Goal: Task Accomplishment & Management: Manage account settings

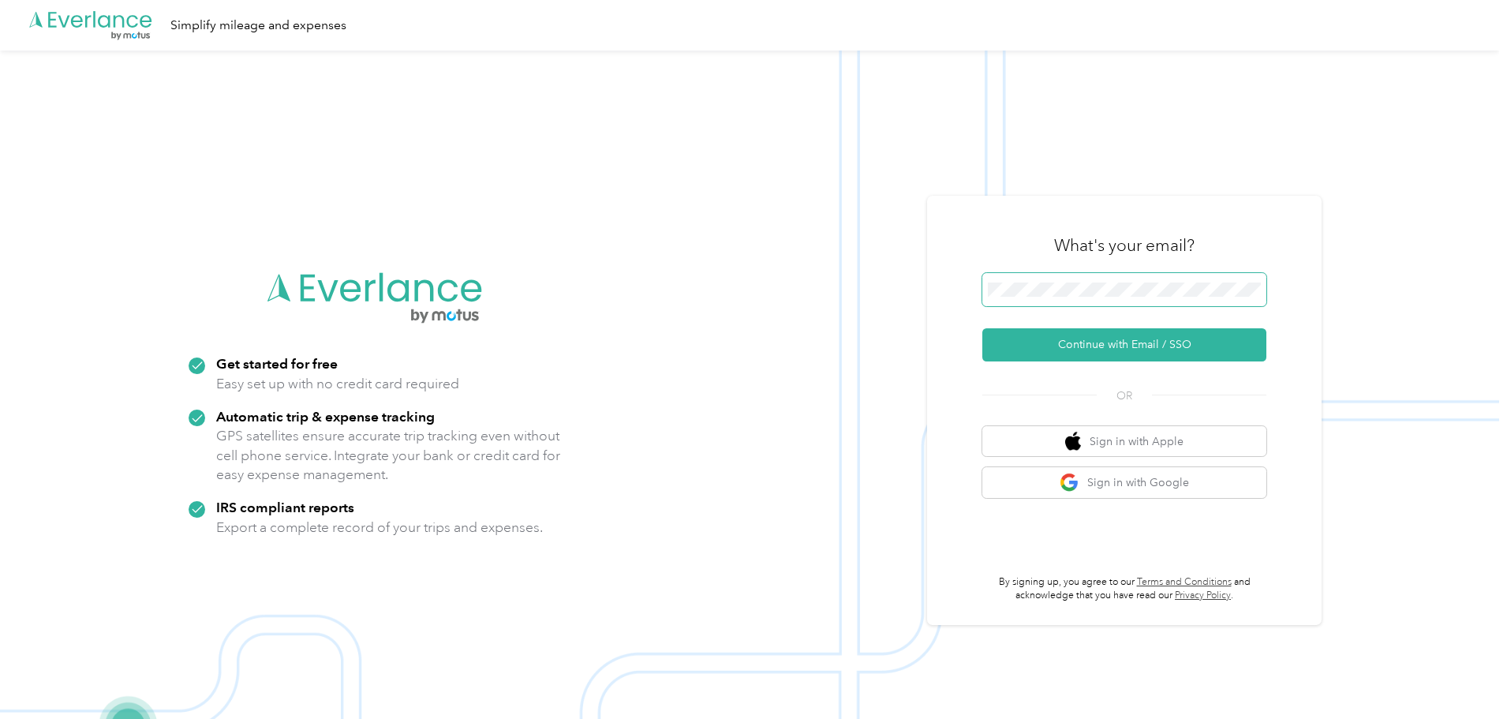
click at [1064, 283] on span at bounding box center [1124, 289] width 284 height 33
click at [999, 303] on span at bounding box center [1124, 289] width 284 height 33
drag, startPoint x: 1018, startPoint y: 338, endPoint x: 1049, endPoint y: 345, distance: 31.6
click at [1018, 338] on button "Continue with Email / SSO" at bounding box center [1124, 344] width 284 height 33
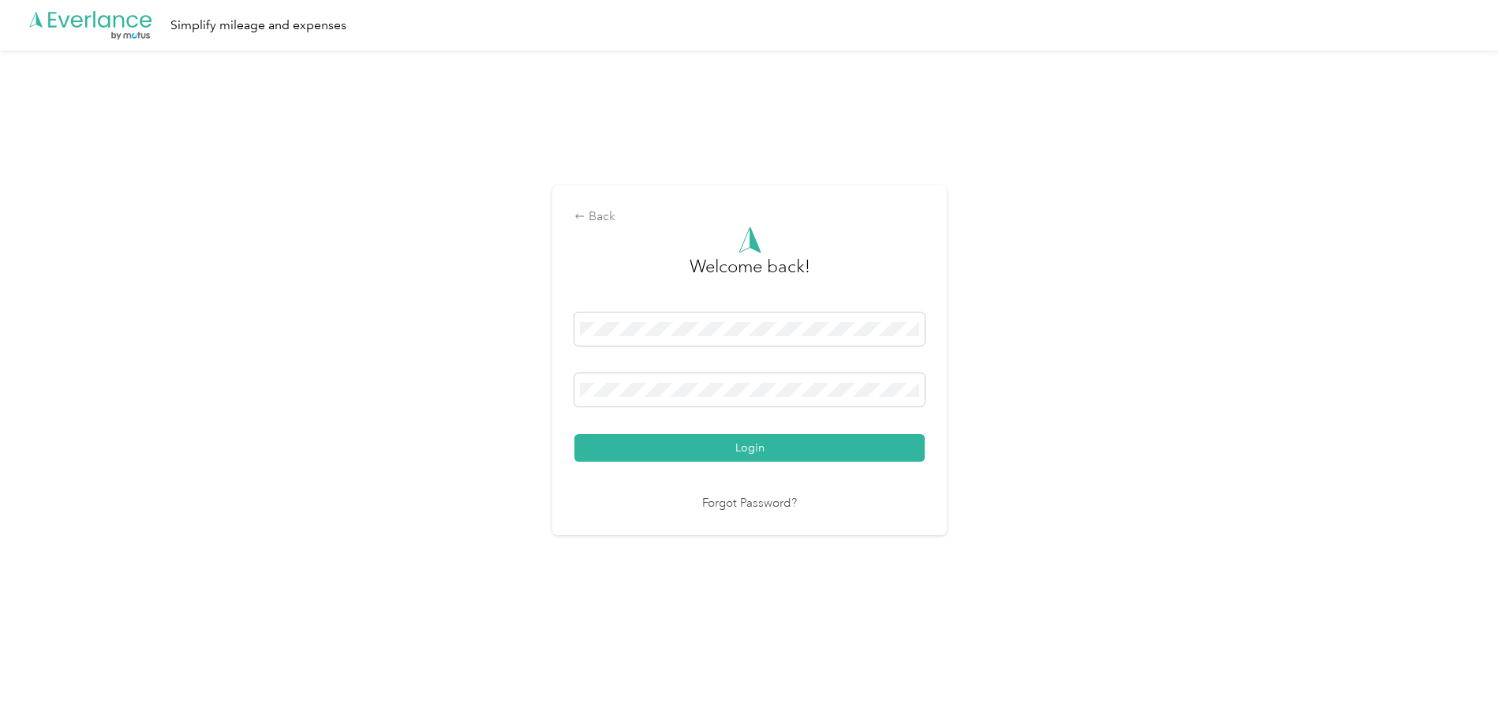
click at [647, 447] on button "Login" at bounding box center [749, 448] width 350 height 28
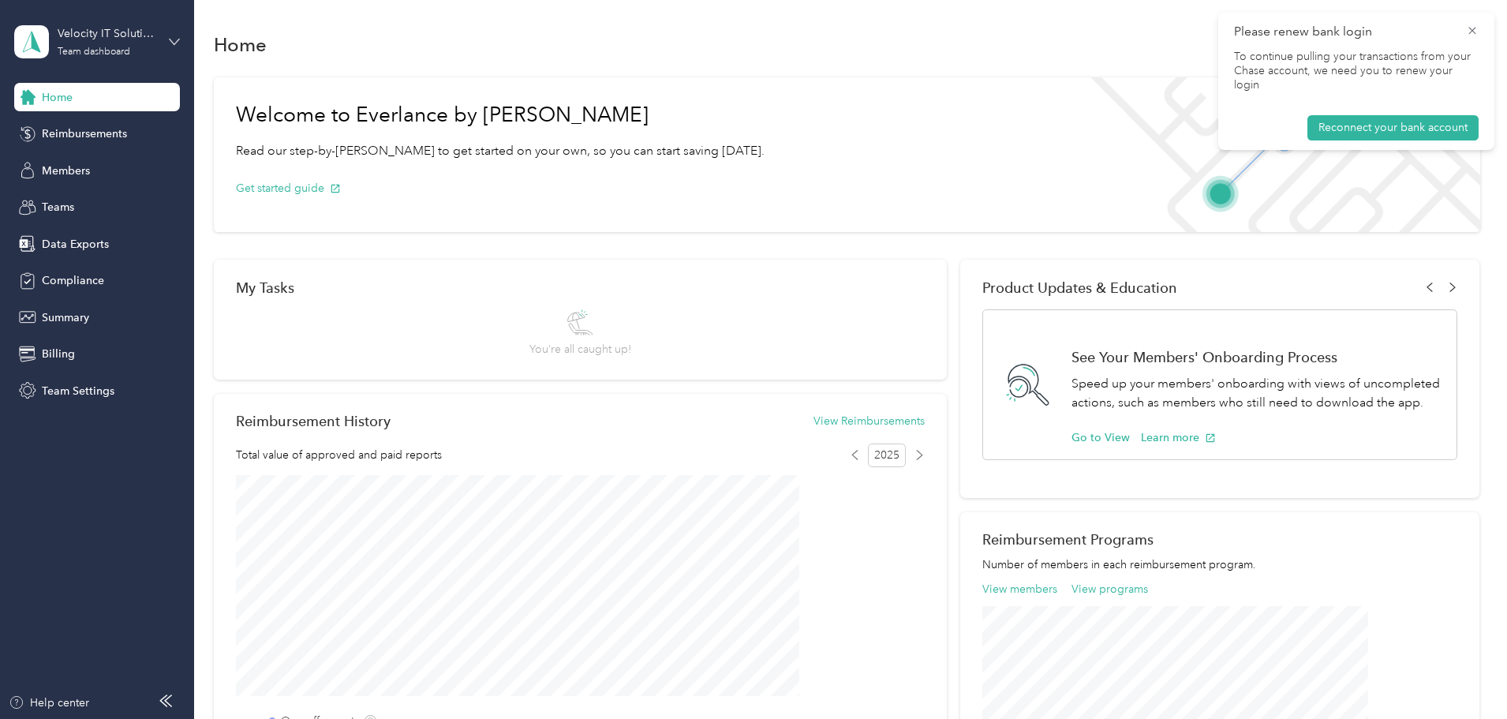
click at [177, 38] on icon at bounding box center [174, 41] width 11 height 11
click at [159, 164] on div "Personal dashboard" at bounding box center [269, 165] width 488 height 28
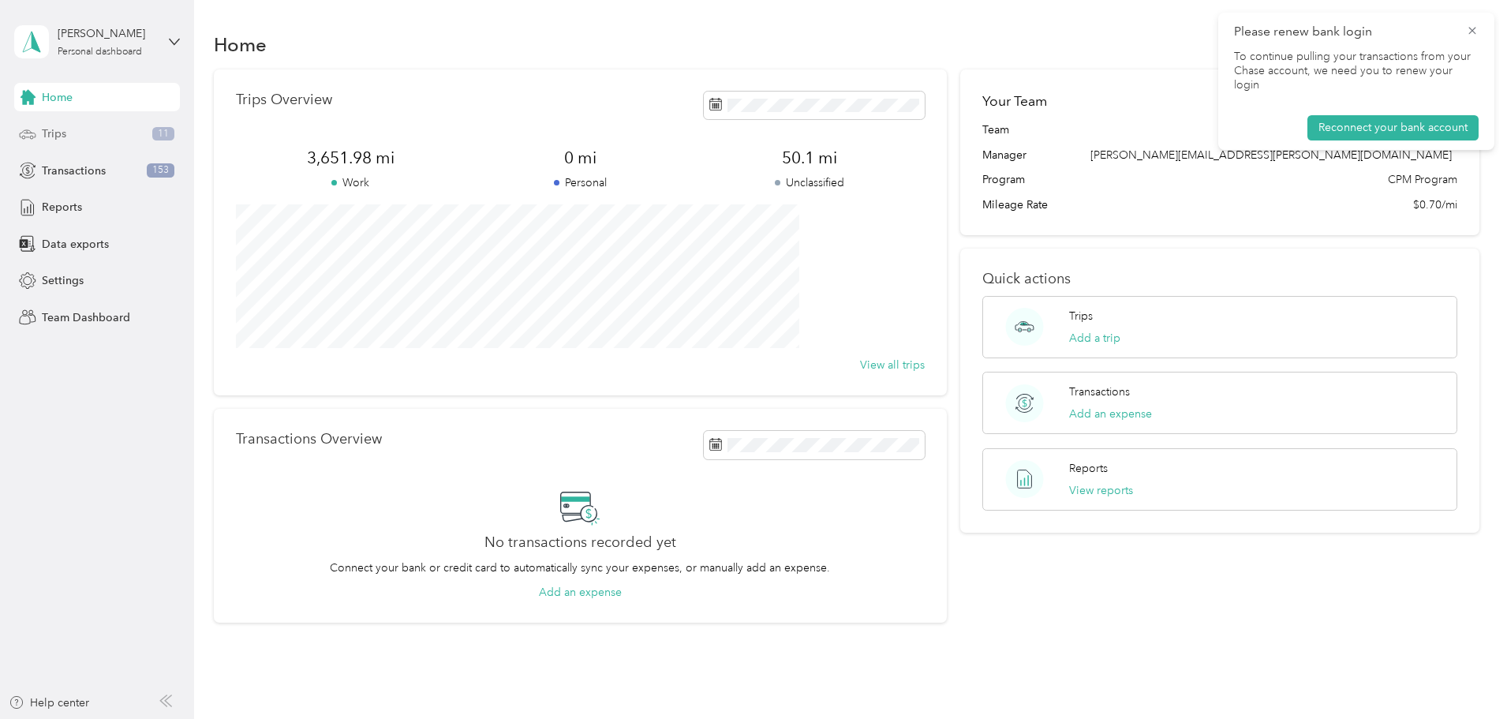
click at [89, 131] on div "Trips 11" at bounding box center [97, 134] width 166 height 28
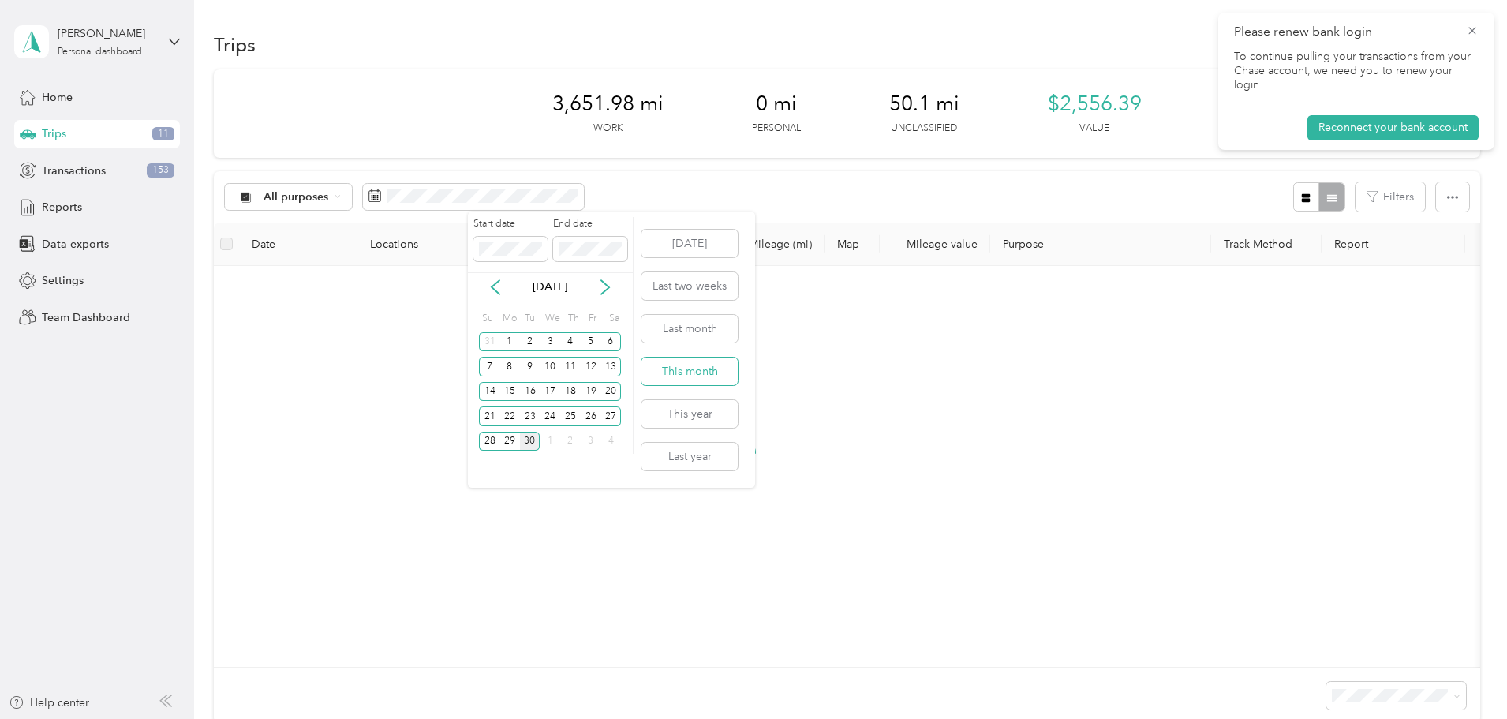
click at [699, 372] on button "This month" at bounding box center [689, 371] width 96 height 28
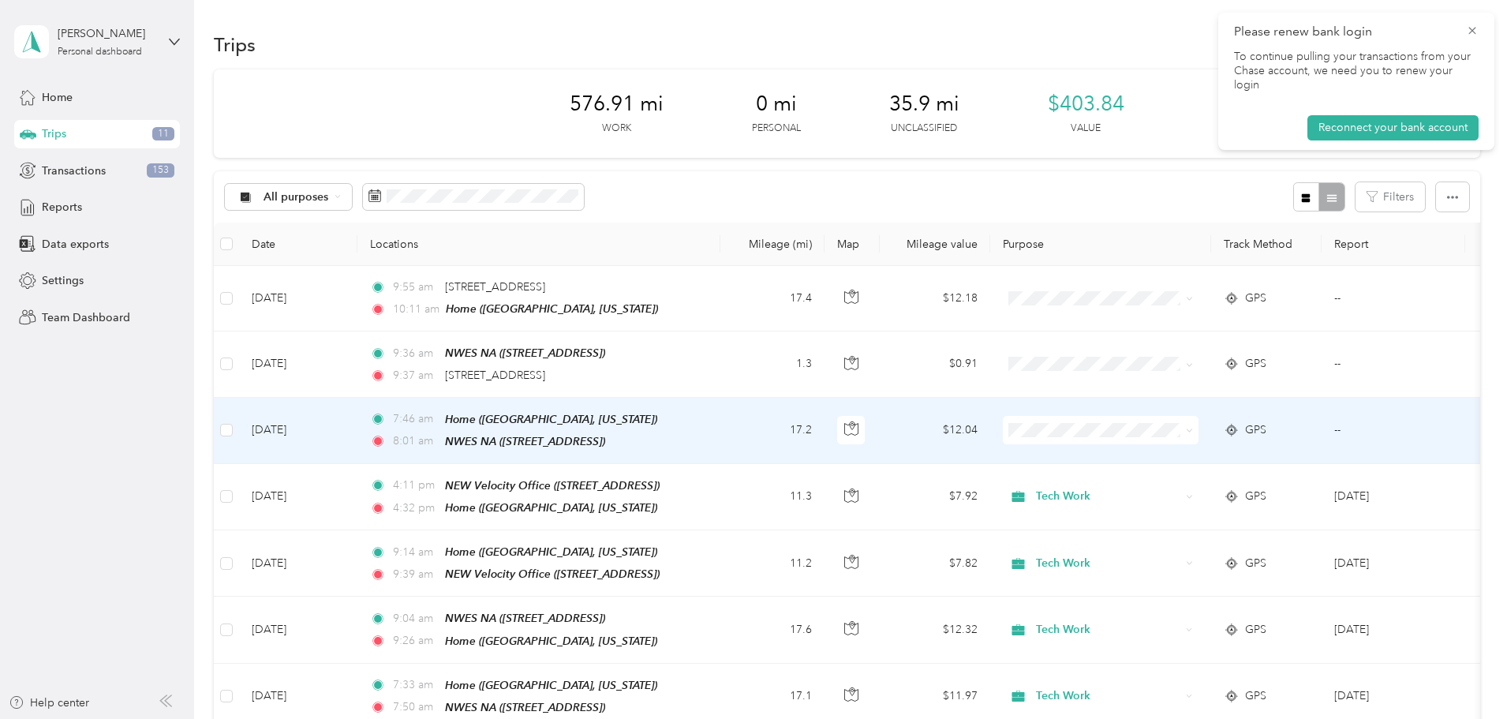
click at [1165, 458] on span "Tech Work" at bounding box center [1220, 455] width 146 height 17
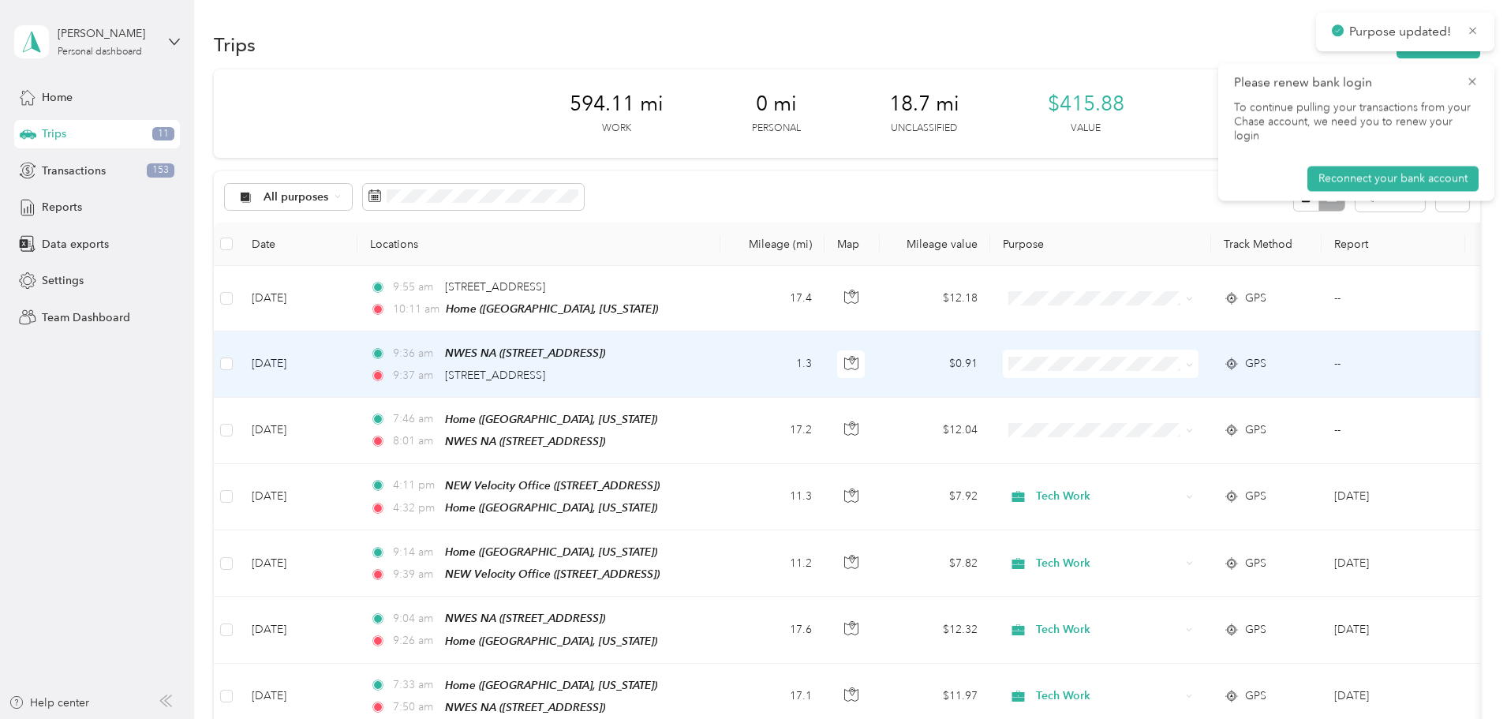
click at [701, 372] on div "9:37 am [STREET_ADDRESS]" at bounding box center [535, 375] width 331 height 17
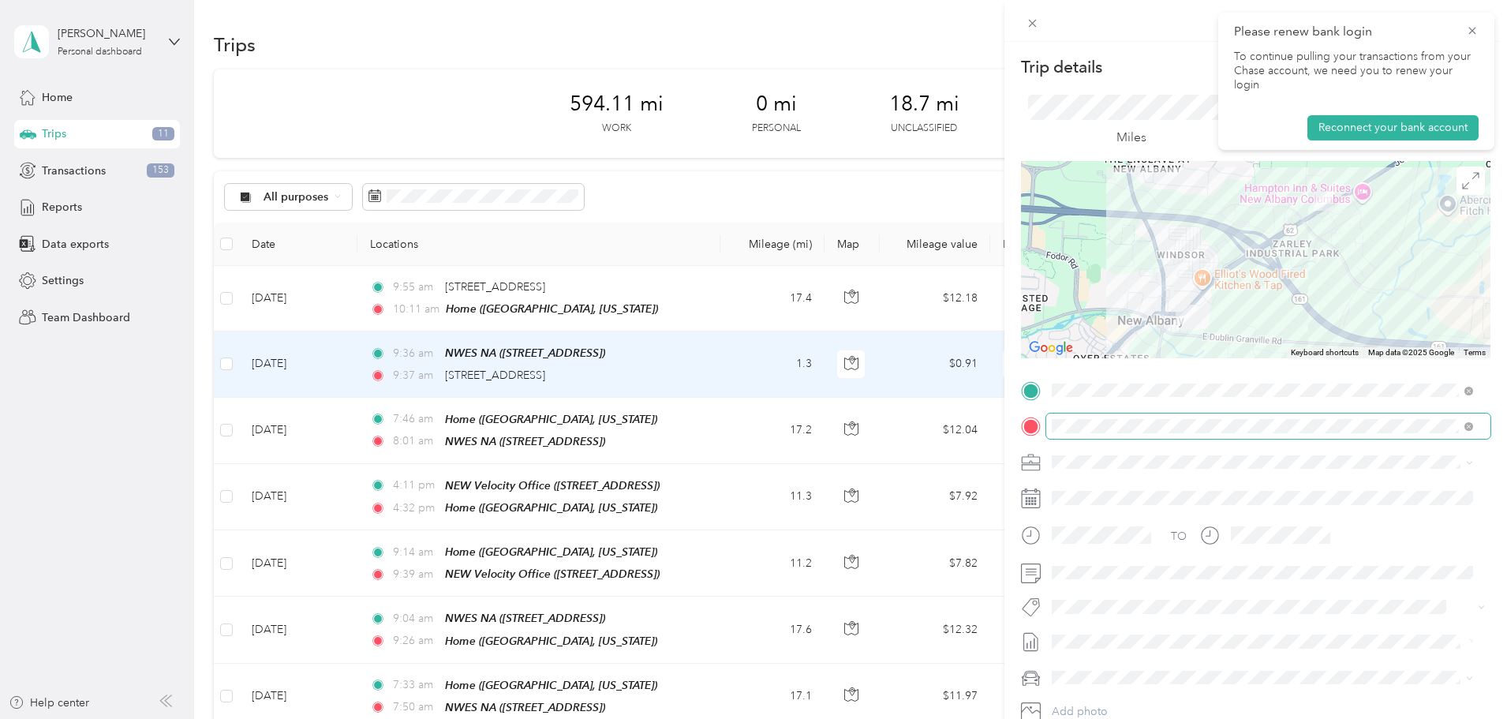
click at [1464, 430] on span at bounding box center [1468, 425] width 9 height 13
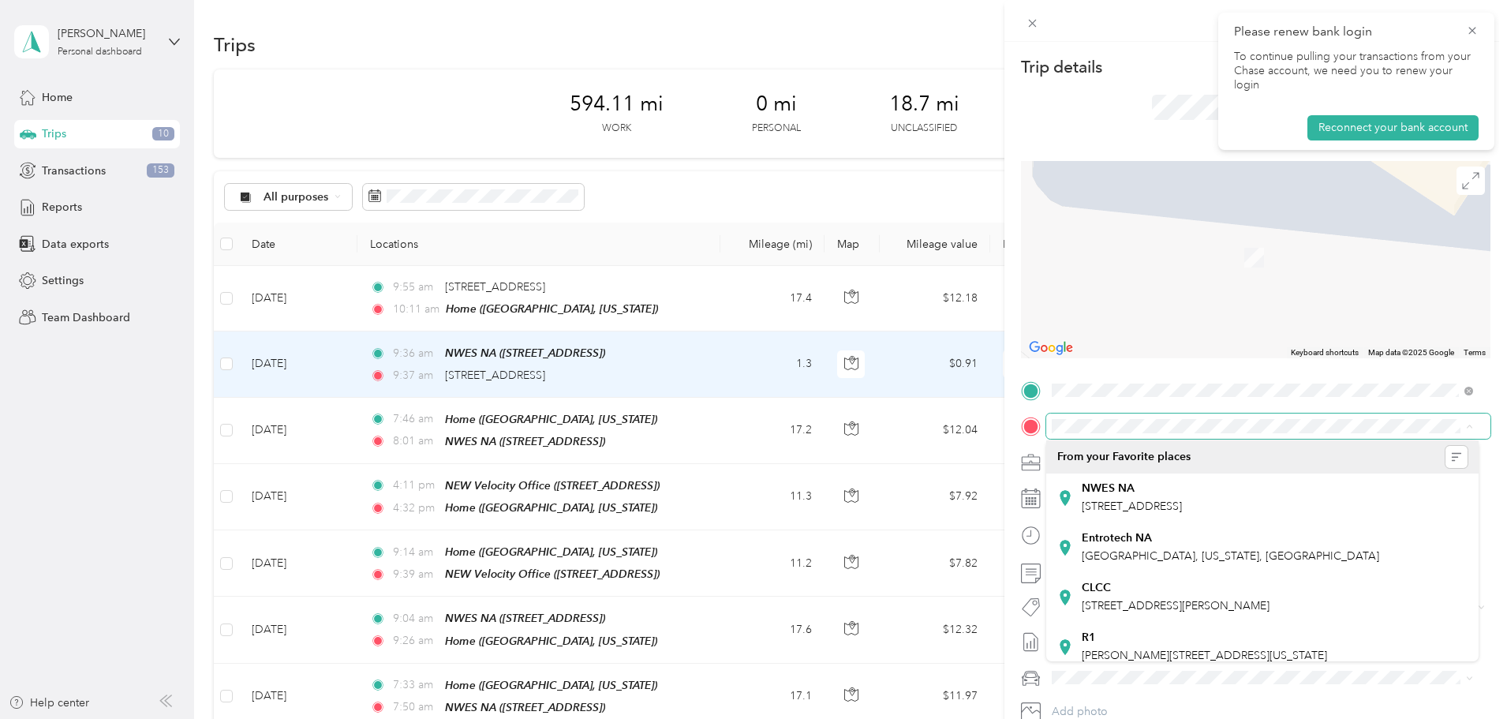
click at [1230, 434] on span at bounding box center [1268, 425] width 444 height 25
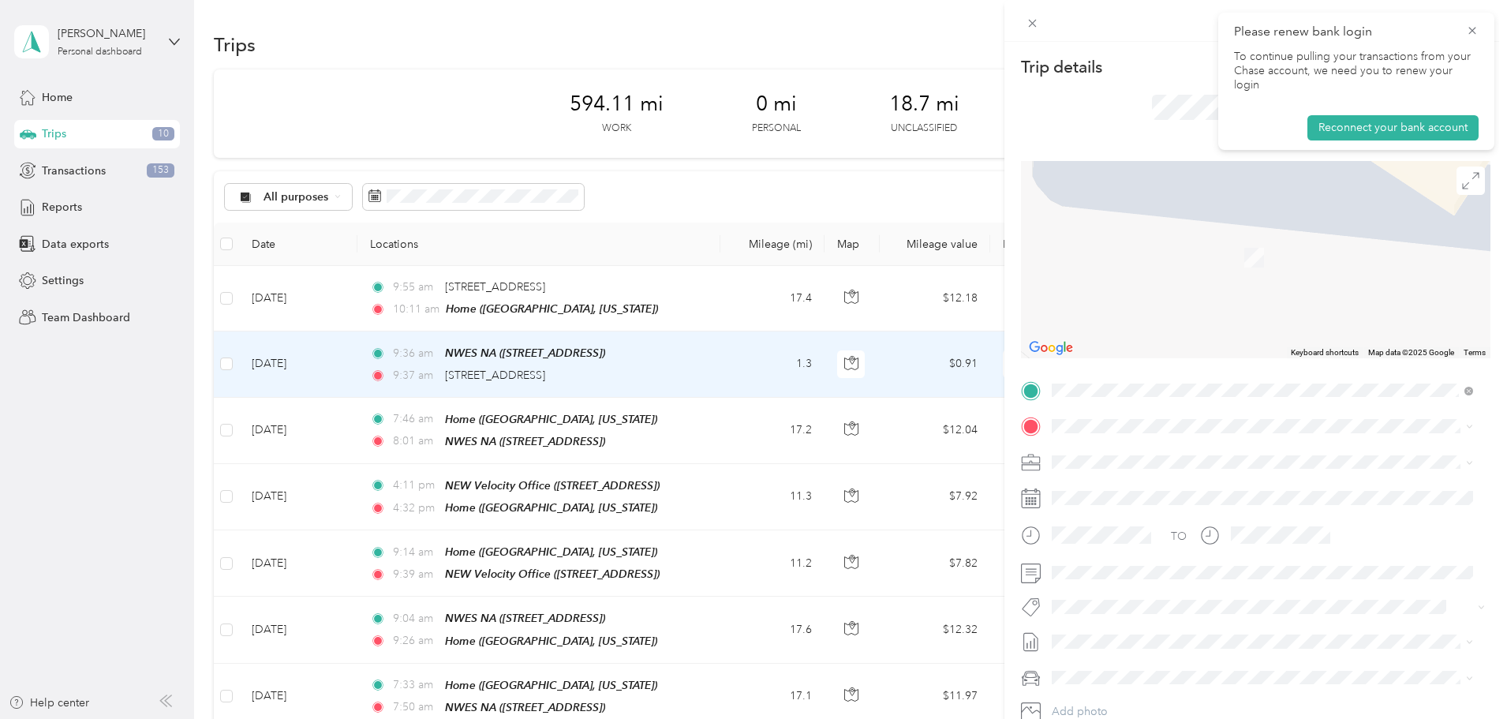
click at [1148, 498] on div "Home [GEOGRAPHIC_DATA], [US_STATE], [GEOGRAPHIC_DATA]" at bounding box center [1229, 494] width 297 height 33
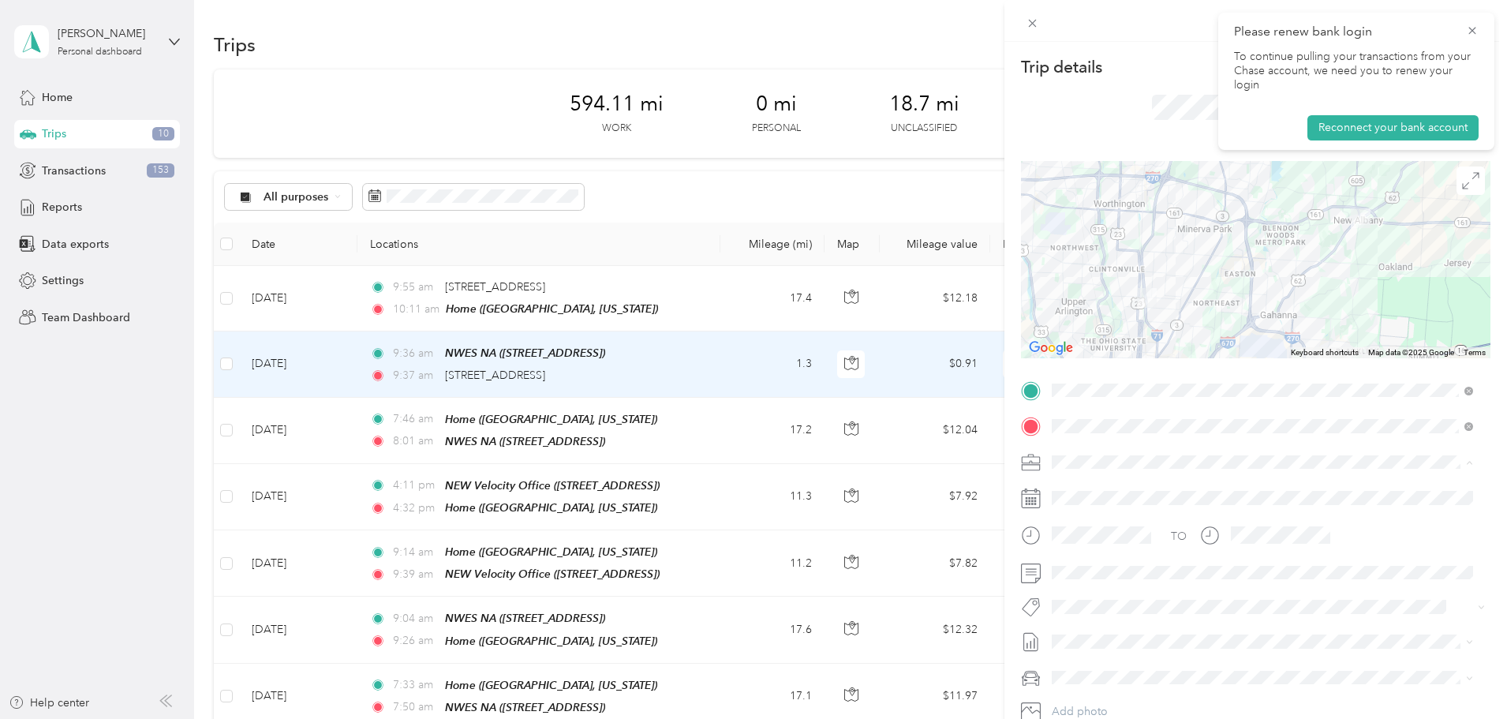
click at [1103, 486] on span "Tech Work" at bounding box center [1084, 489] width 54 height 13
click at [1468, 29] on icon at bounding box center [1471, 31] width 13 height 14
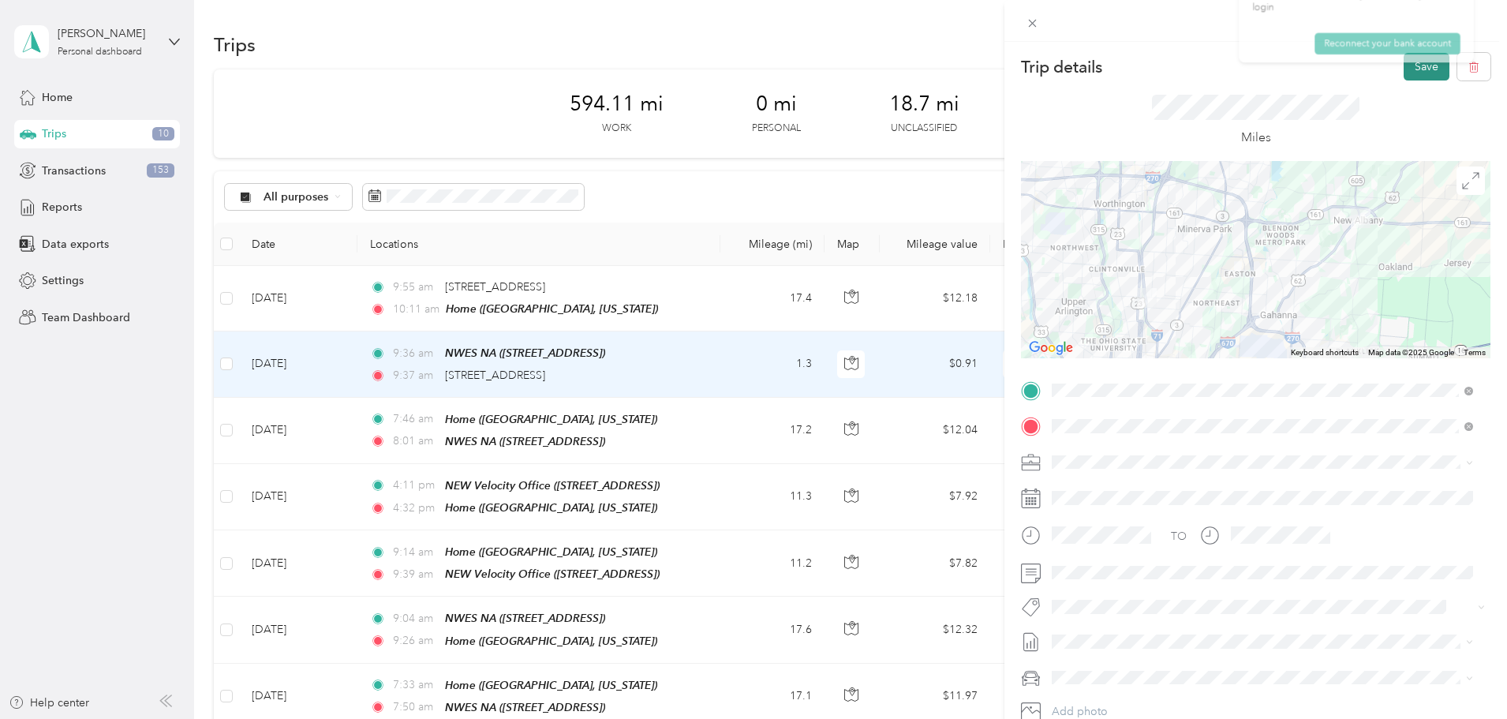
click at [1412, 66] on button "Save" at bounding box center [1426, 67] width 46 height 28
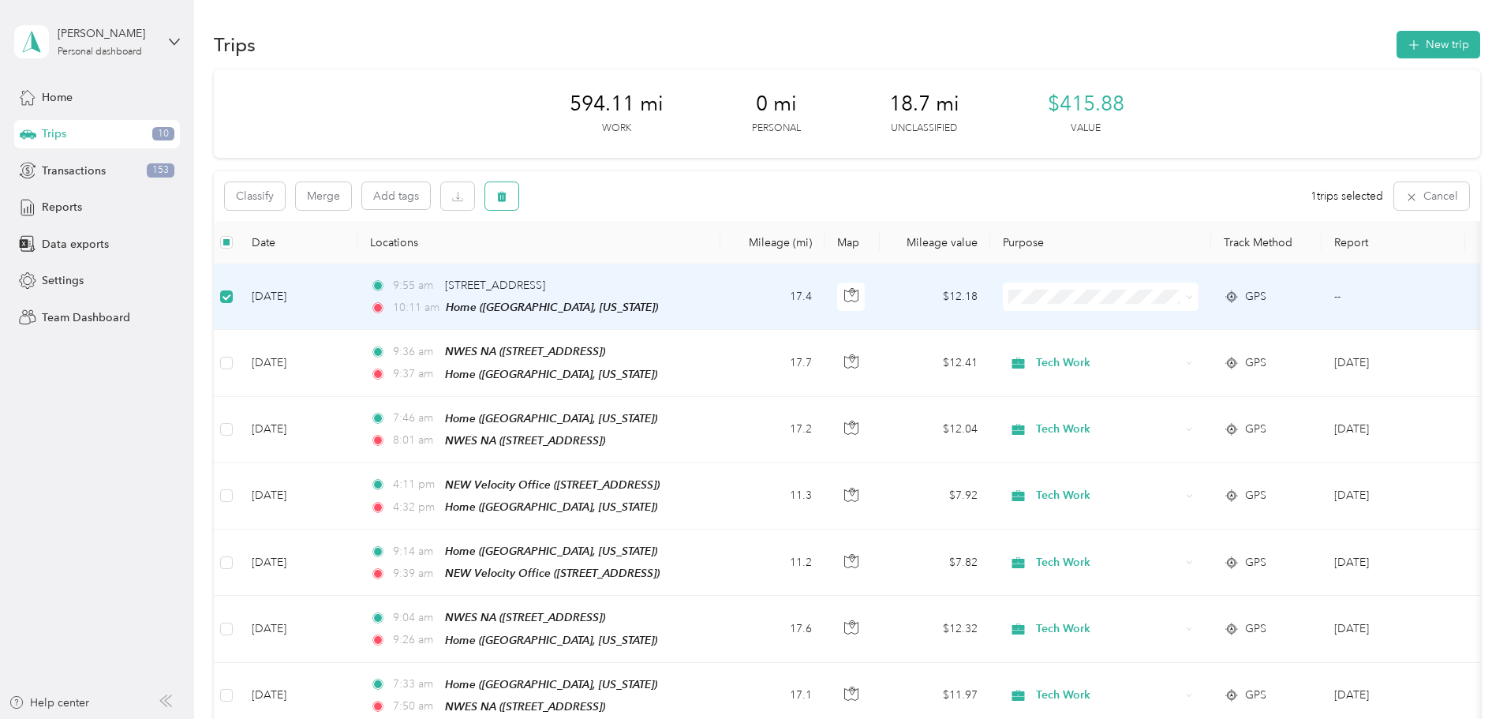
click at [506, 194] on icon "button" at bounding box center [501, 197] width 9 height 10
click at [722, 268] on button "Yes" at bounding box center [724, 261] width 31 height 25
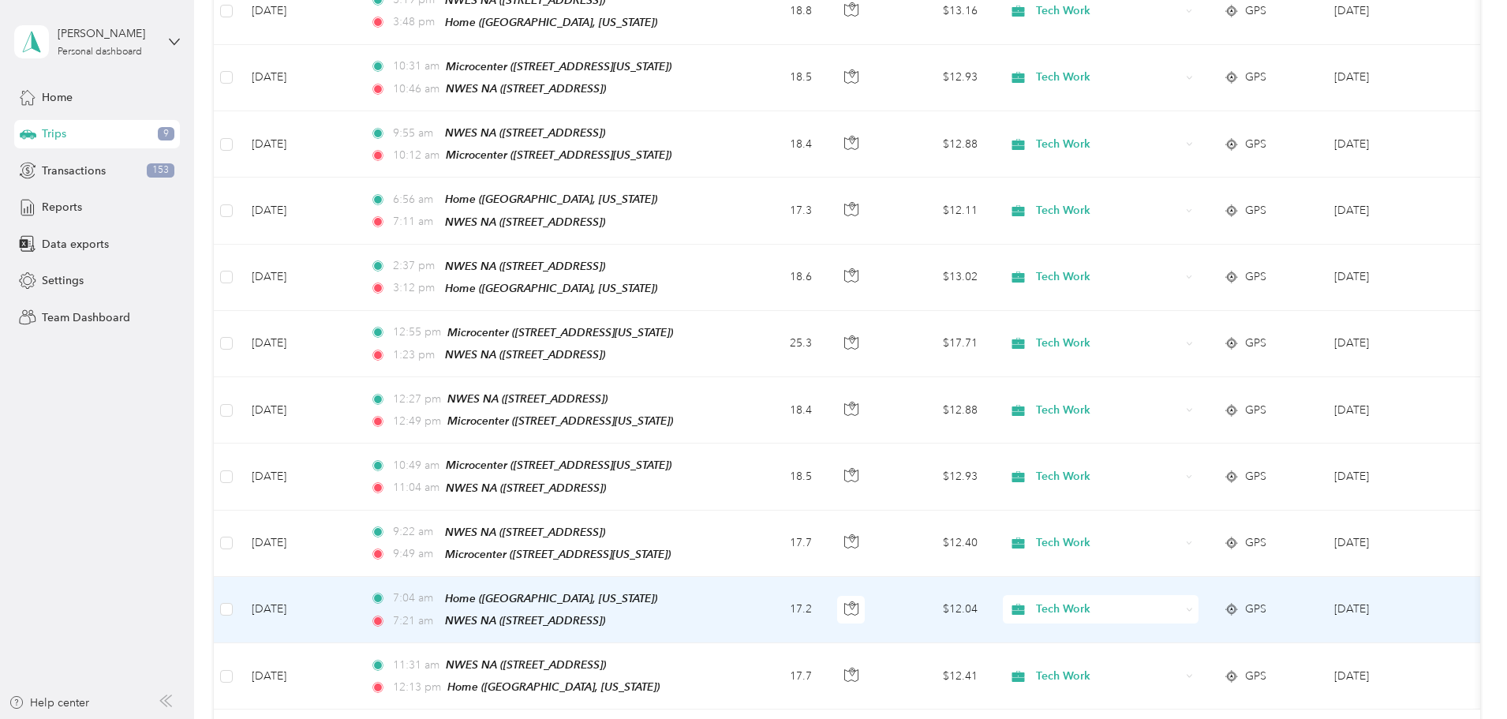
scroll to position [1454, 0]
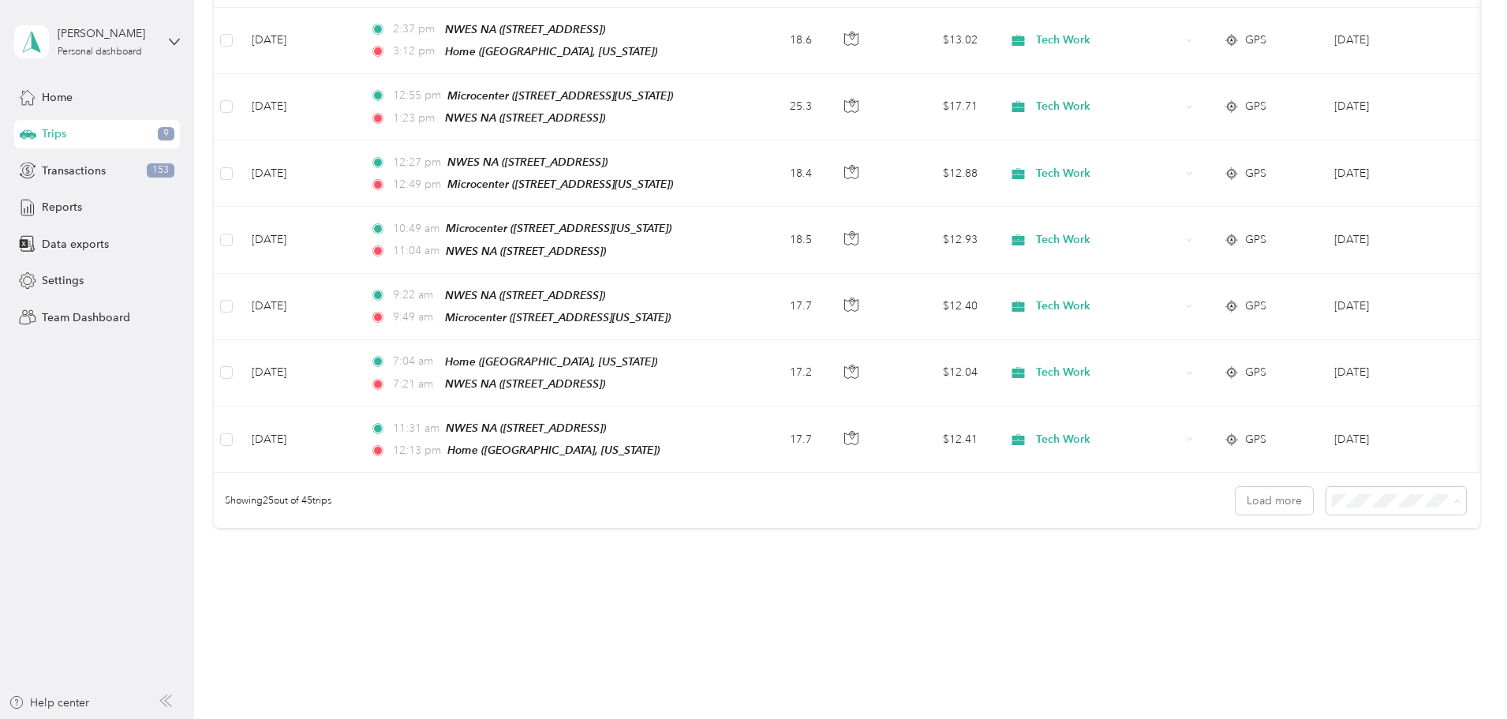
click at [1266, 526] on span "50 per load" at bounding box center [1257, 529] width 58 height 13
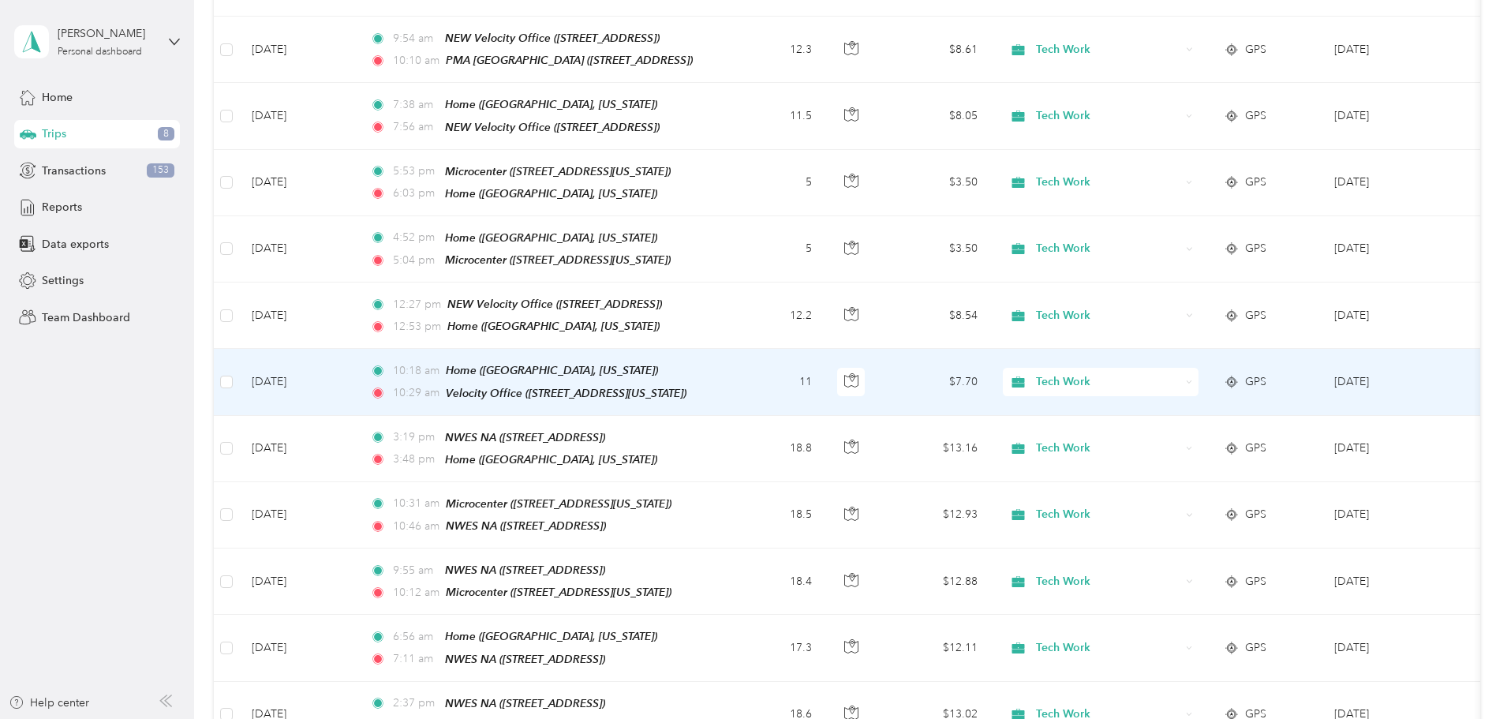
scroll to position [666, 0]
